Goal: Task Accomplishment & Management: Use online tool/utility

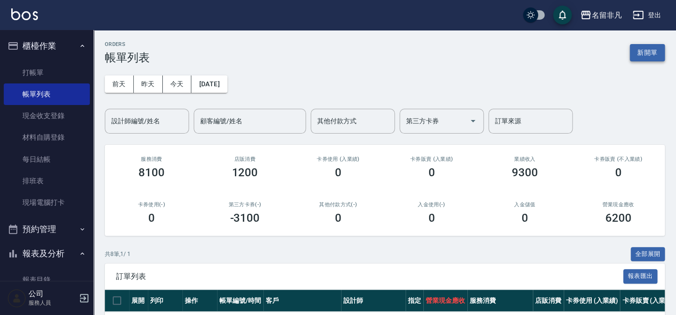
click at [655, 49] on button "新開單" at bounding box center [647, 52] width 35 height 17
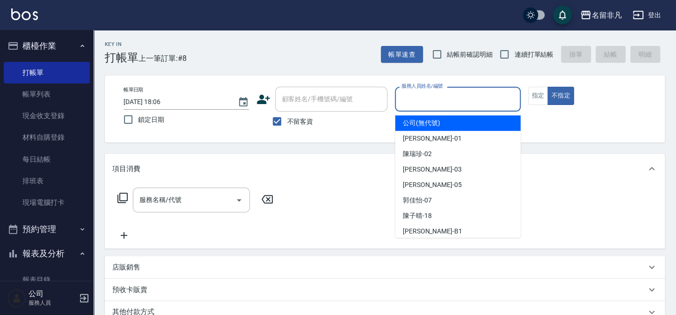
drag, startPoint x: 475, startPoint y: 99, endPoint x: 577, endPoint y: 104, distance: 102.2
click at [522, 103] on div "帳單日期 [DATE] 18:06 鎖定日期 顧客姓名/手機號碼/編號 顧客姓名/手機號碼/編號 不留客資 服務人員姓名/編號 服務人員姓名/編號 指定 不指定" at bounding box center [385, 109] width 538 height 44
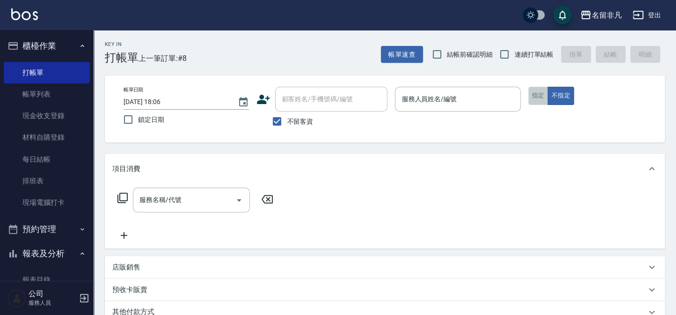
click at [535, 94] on button "指定" at bounding box center [538, 96] width 20 height 18
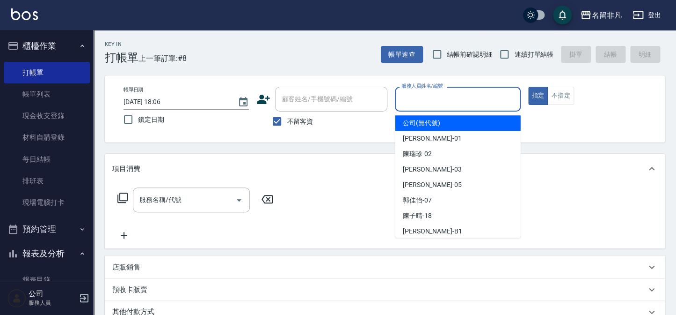
click at [444, 99] on input "服務人員姓名/編號" at bounding box center [457, 99] width 117 height 16
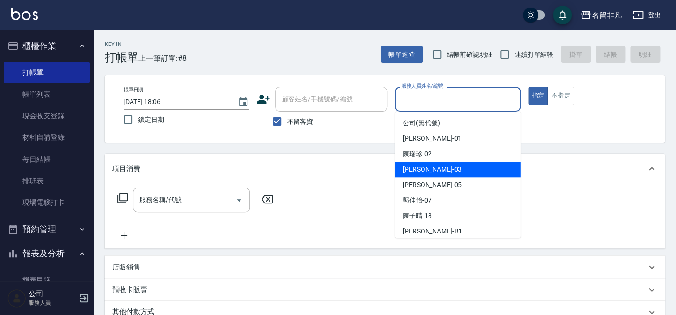
click at [454, 169] on div "[PERSON_NAME] -03" at bounding box center [458, 168] width 125 height 15
type input "[PERSON_NAME]-03"
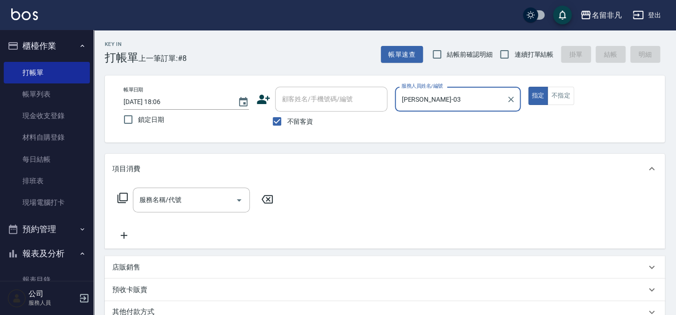
drag, startPoint x: 538, startPoint y: 98, endPoint x: 487, endPoint y: 106, distance: 52.2
click at [521, 102] on div "帳單日期 [DATE] 18:06 鎖定日期 顧客姓名/手機號碼/編號 顧客姓名/手機號碼/編號 不留客資 服務人員姓名/編號 [PERSON_NAME]-0…" at bounding box center [385, 109] width 538 height 44
click at [125, 196] on icon at bounding box center [122, 197] width 11 height 11
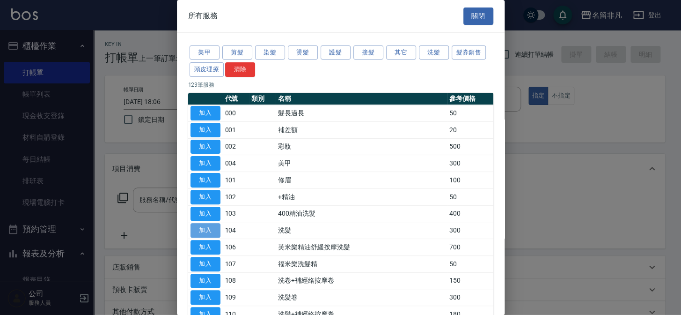
click at [200, 226] on button "加入" at bounding box center [206, 230] width 30 height 15
type input "洗髮(104)"
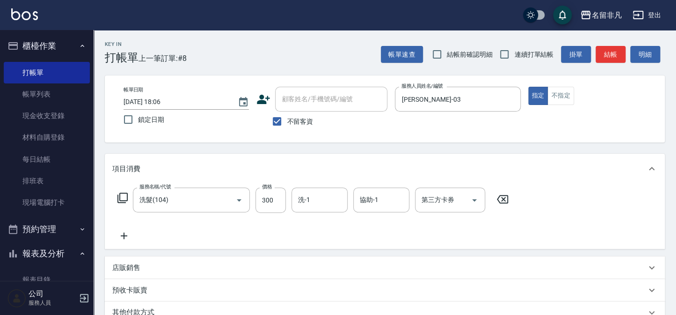
click at [124, 235] on icon at bounding box center [124, 235] width 7 height 7
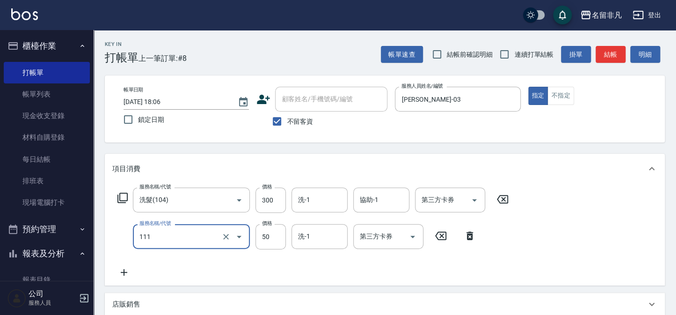
type input "上捲(111)"
click at [124, 272] on icon at bounding box center [124, 272] width 7 height 7
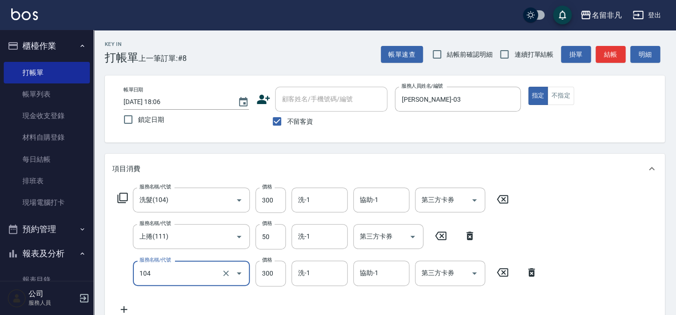
type input "洗髮(104)"
click at [532, 271] on icon at bounding box center [531, 272] width 7 height 8
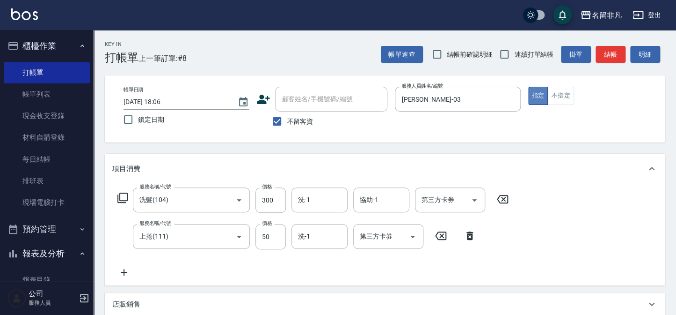
click at [533, 95] on button "指定" at bounding box center [538, 96] width 20 height 18
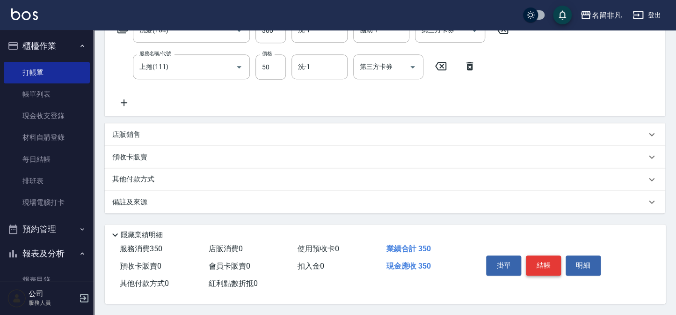
scroll to position [172, 0]
click at [542, 262] on button "結帳" at bounding box center [543, 265] width 35 height 20
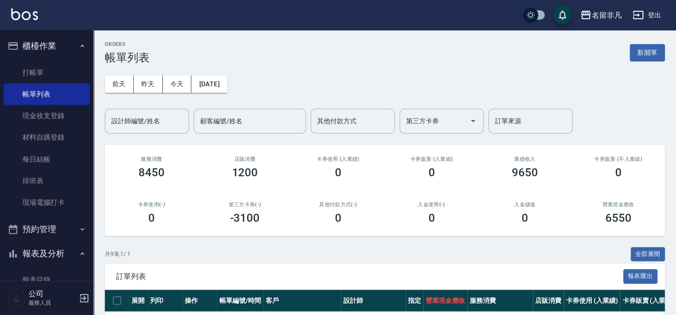
scroll to position [85, 0]
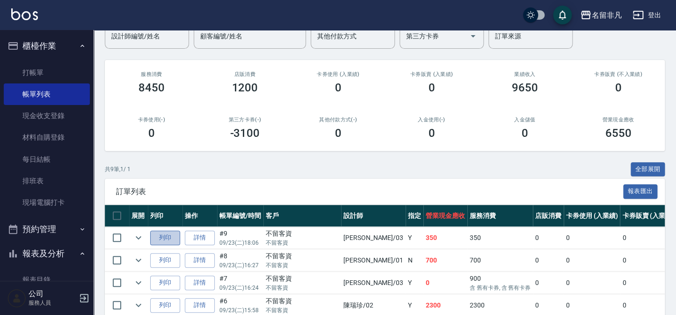
click at [165, 237] on button "列印" at bounding box center [165, 237] width 30 height 15
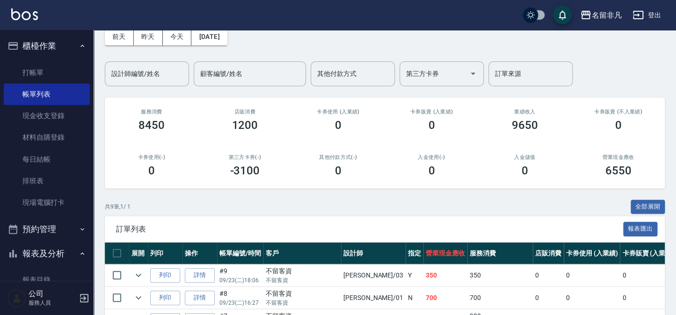
scroll to position [0, 0]
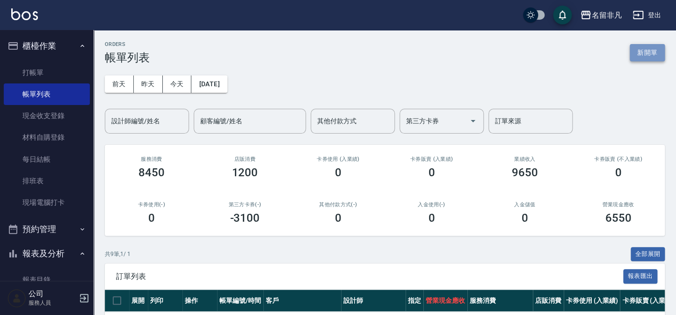
click at [656, 56] on button "新開單" at bounding box center [647, 52] width 35 height 17
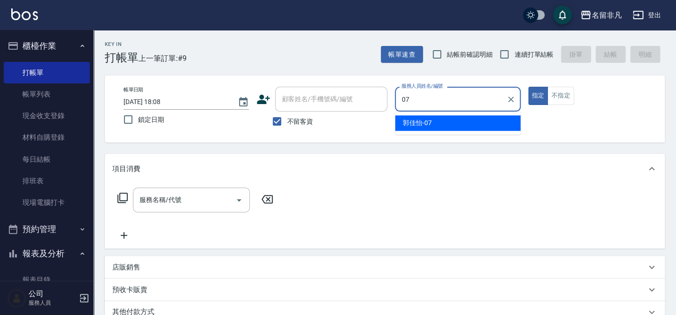
type input "[PERSON_NAME]-07"
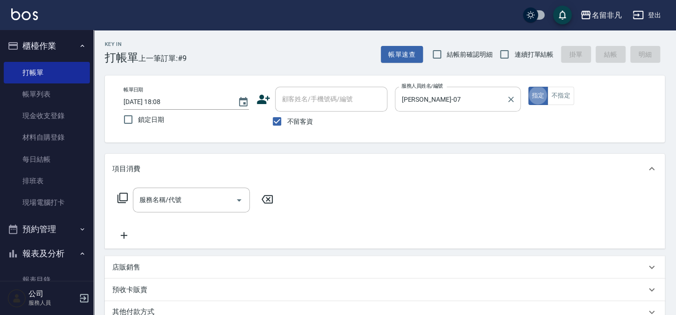
type button "true"
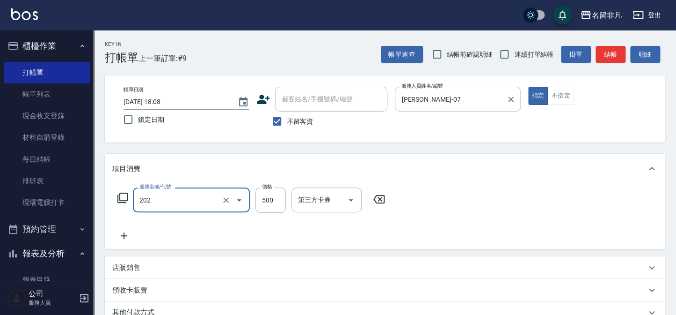
type input "剪髮(202)"
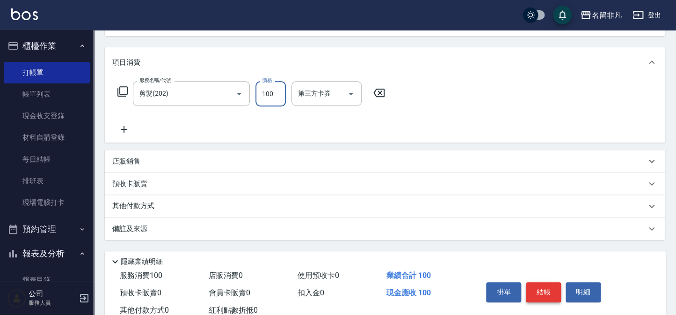
scroll to position [127, 0]
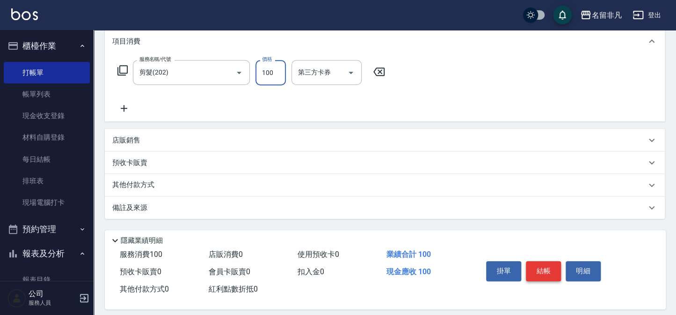
type input "100"
click at [536, 268] on button "結帳" at bounding box center [543, 271] width 35 height 20
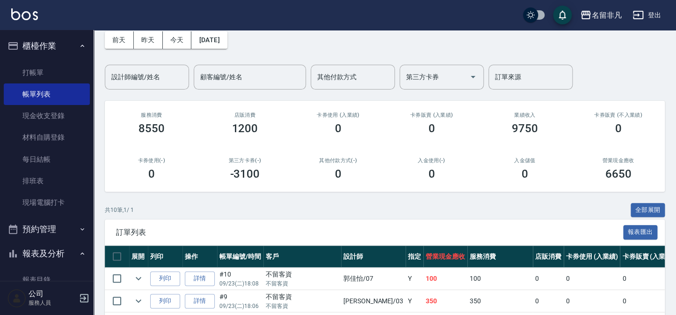
scroll to position [85, 0]
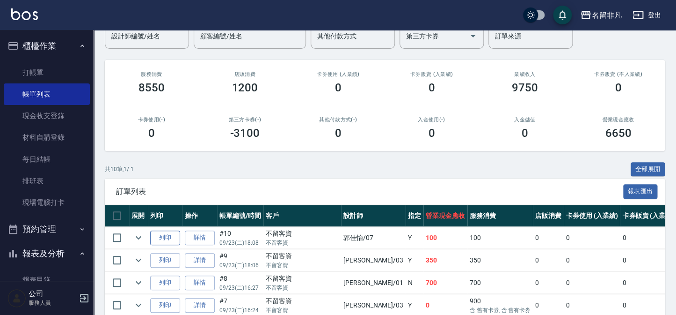
click at [154, 243] on button "列印" at bounding box center [165, 237] width 30 height 15
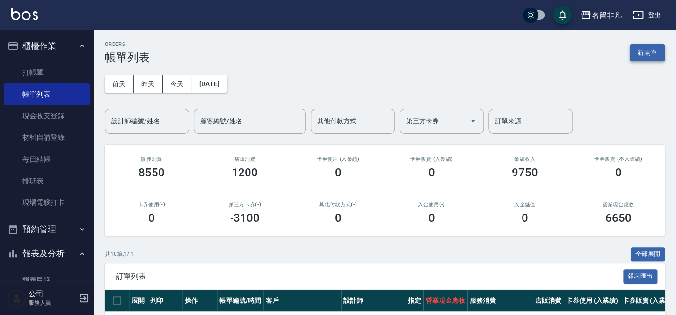
scroll to position [0, 0]
click at [633, 53] on button "新開單" at bounding box center [647, 52] width 35 height 17
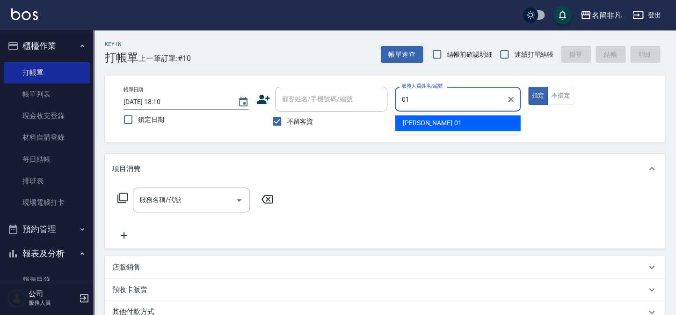
type input "[PERSON_NAME]-01"
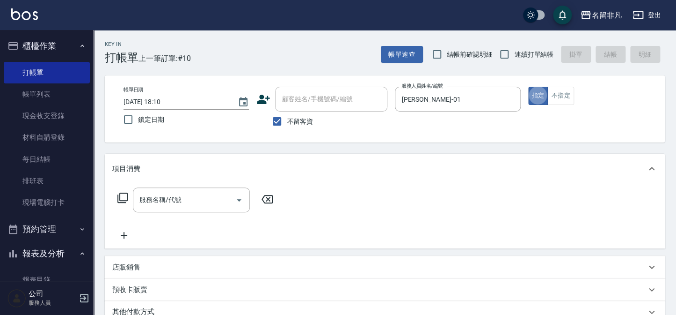
type button "true"
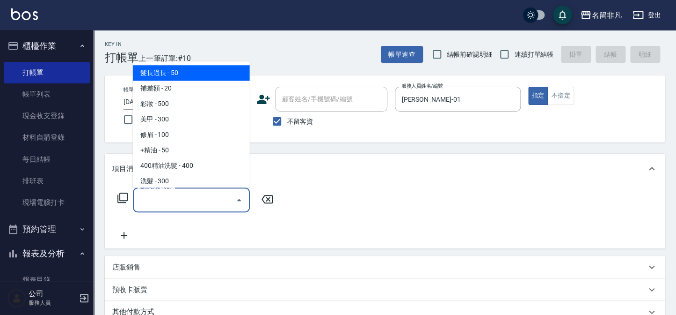
click at [216, 198] on input "服務名稱/代號" at bounding box center [184, 199] width 95 height 16
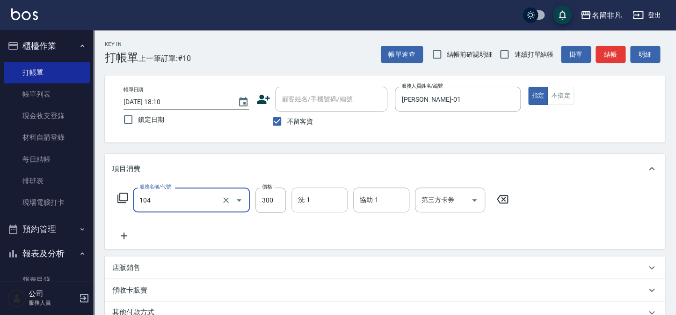
click at [329, 197] on input "洗-1" at bounding box center [320, 199] width 48 height 16
type input "洗髮(104)"
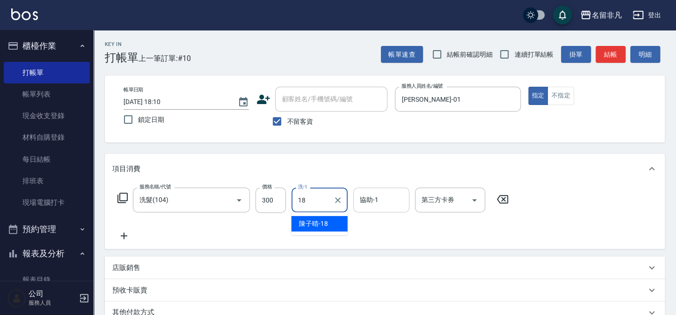
type input "[PERSON_NAME]-18"
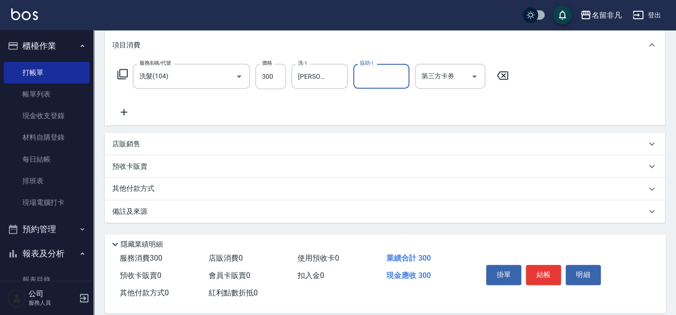
scroll to position [135, 0]
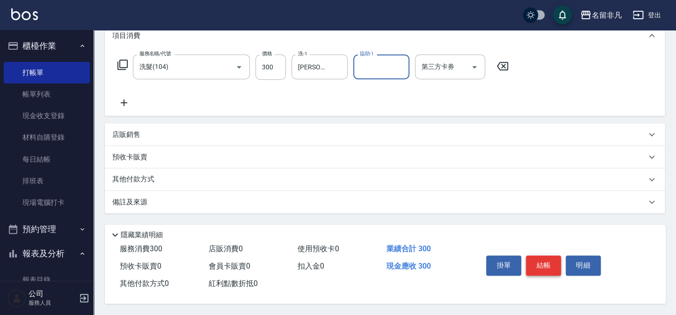
click at [539, 271] on button "結帳" at bounding box center [543, 265] width 35 height 20
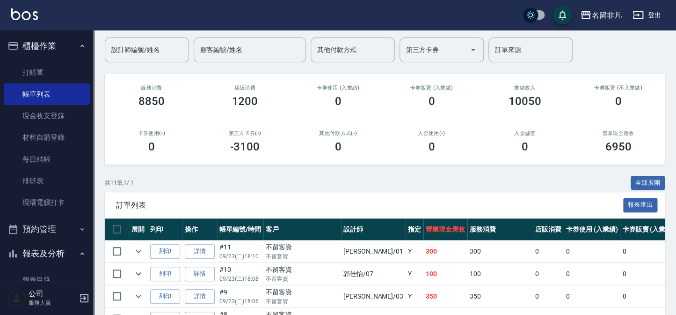
scroll to position [85, 0]
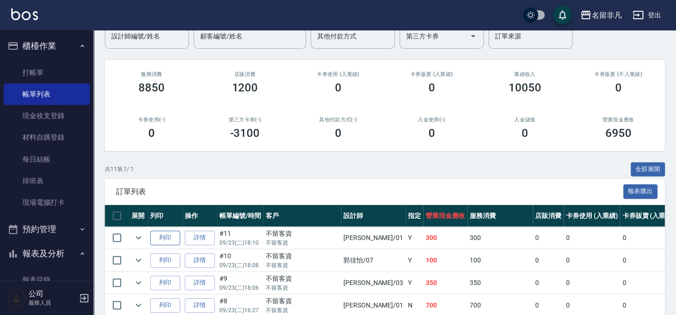
click at [157, 238] on button "列印" at bounding box center [165, 237] width 30 height 15
click at [0, 54] on nav "櫃檯作業 打帳單 帳單列表 現金收支登錄 材料自購登錄 每日結帳 排班表 現場電腦打卡 預約管理 預約管理 單日預約紀錄 單週預約紀錄 報表及分析 報表目錄 …" at bounding box center [47, 155] width 94 height 250
click at [16, 48] on icon "button" at bounding box center [12, 45] width 11 height 11
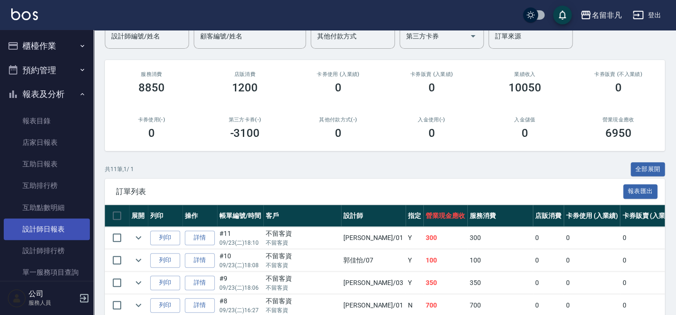
click at [59, 226] on link "設計師日報表" at bounding box center [47, 229] width 86 height 22
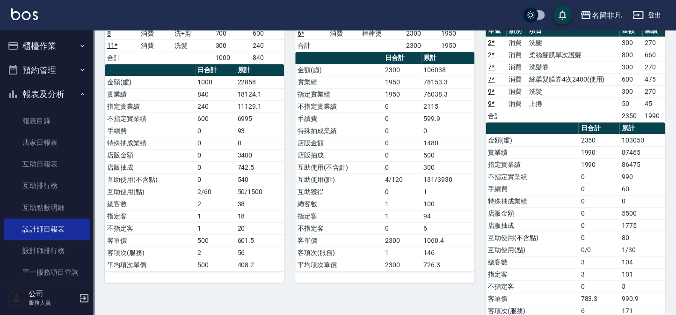
scroll to position [127, 0]
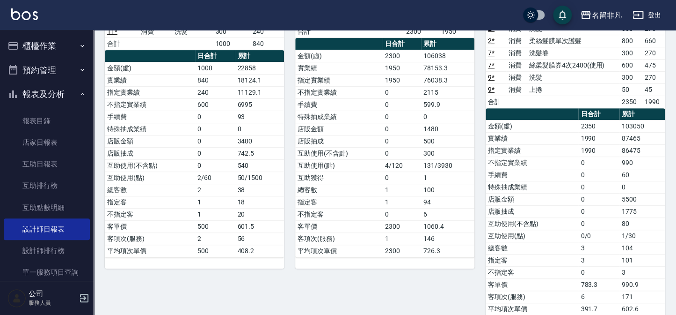
click at [299, 284] on div "02 [PERSON_NAME][DATE] 日報表 單號 類別 項目 金額 業績 6 * 消費 棒棒燙 2300 1950 合計 2300 1950 日合計…" at bounding box center [379, 145] width 191 height 361
click at [453, 286] on div "02 [PERSON_NAME][DATE] 日報表 單號 類別 項目 金額 業績 6 * 消費 棒棒燙 2300 1950 合計 2300 1950 日合計…" at bounding box center [379, 145] width 191 height 361
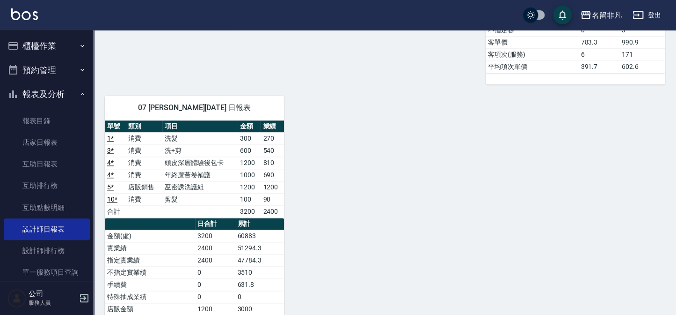
scroll to position [383, 0]
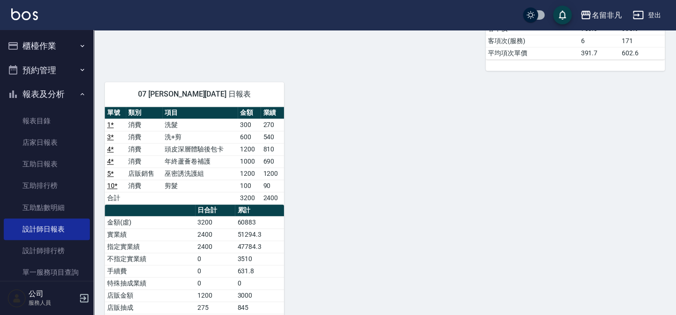
click at [67, 102] on button "報表及分析" at bounding box center [47, 94] width 86 height 24
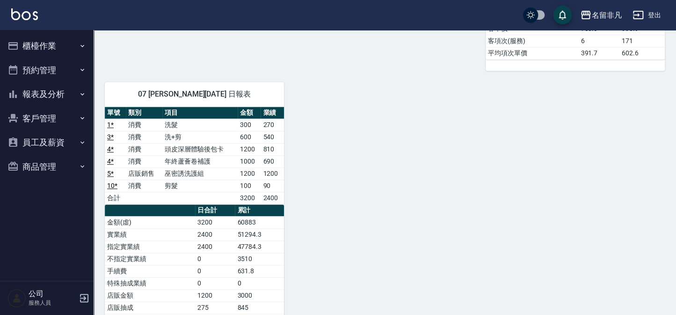
click at [46, 50] on button "櫃檯作業" at bounding box center [47, 46] width 86 height 24
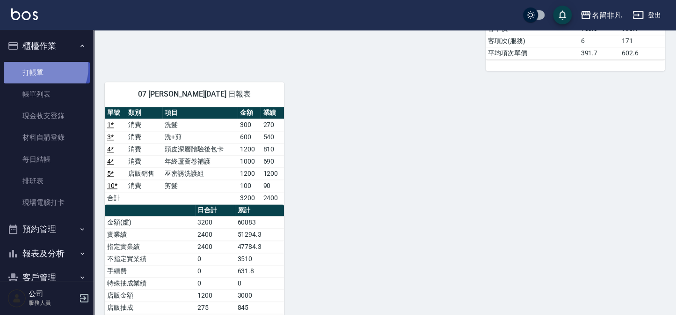
click at [41, 67] on link "打帳單" at bounding box center [47, 73] width 86 height 22
